Goal: Go to known website: Go to known website

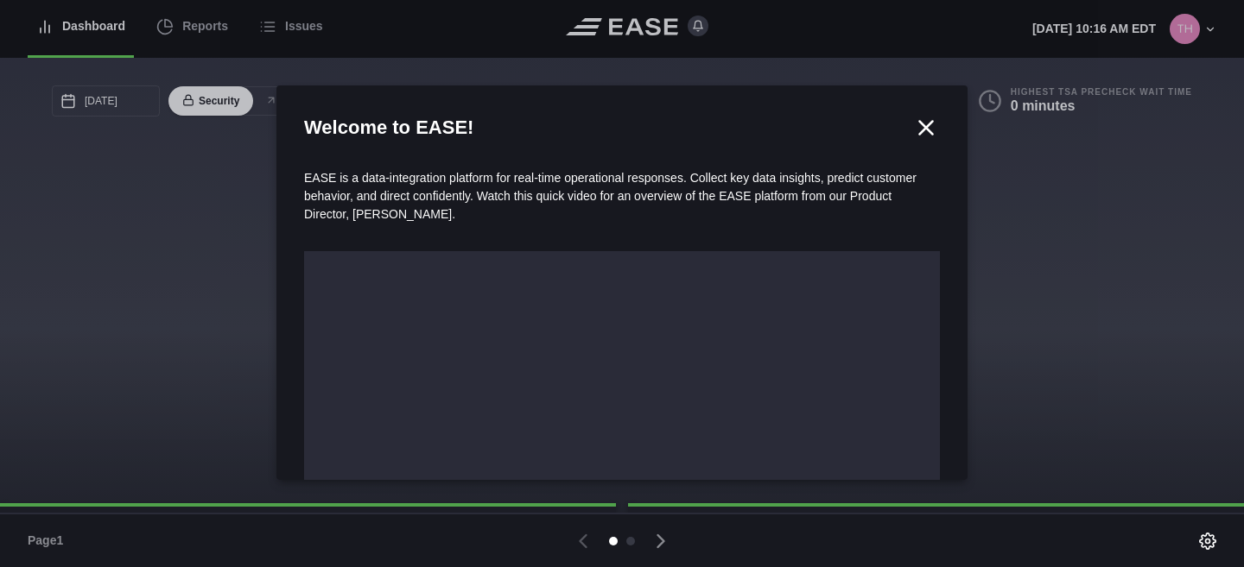
click at [925, 129] on icon at bounding box center [926, 128] width 26 height 26
